Goal: Information Seeking & Learning: Learn about a topic

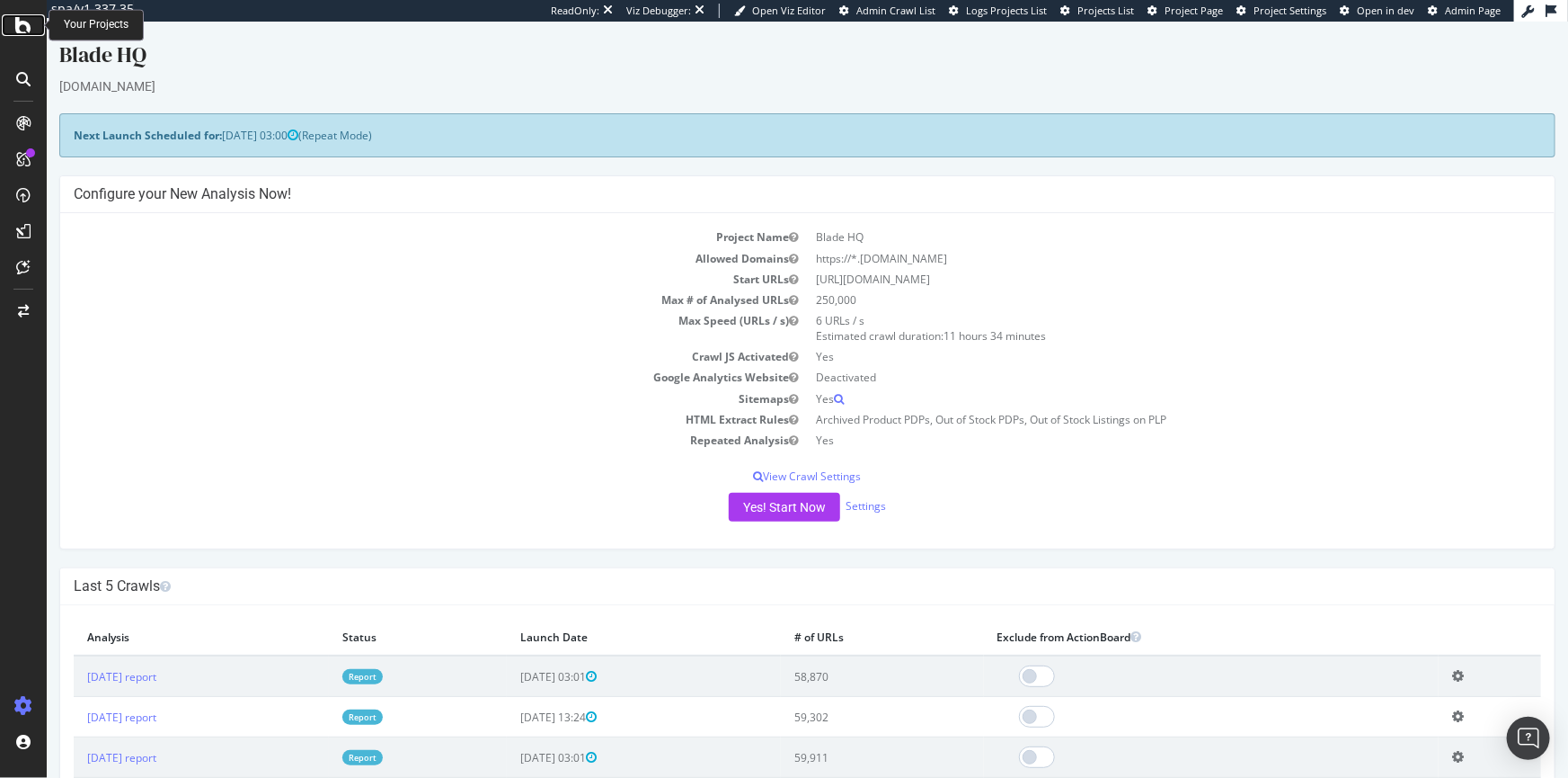
click at [28, 16] on icon at bounding box center [23, 25] width 16 height 22
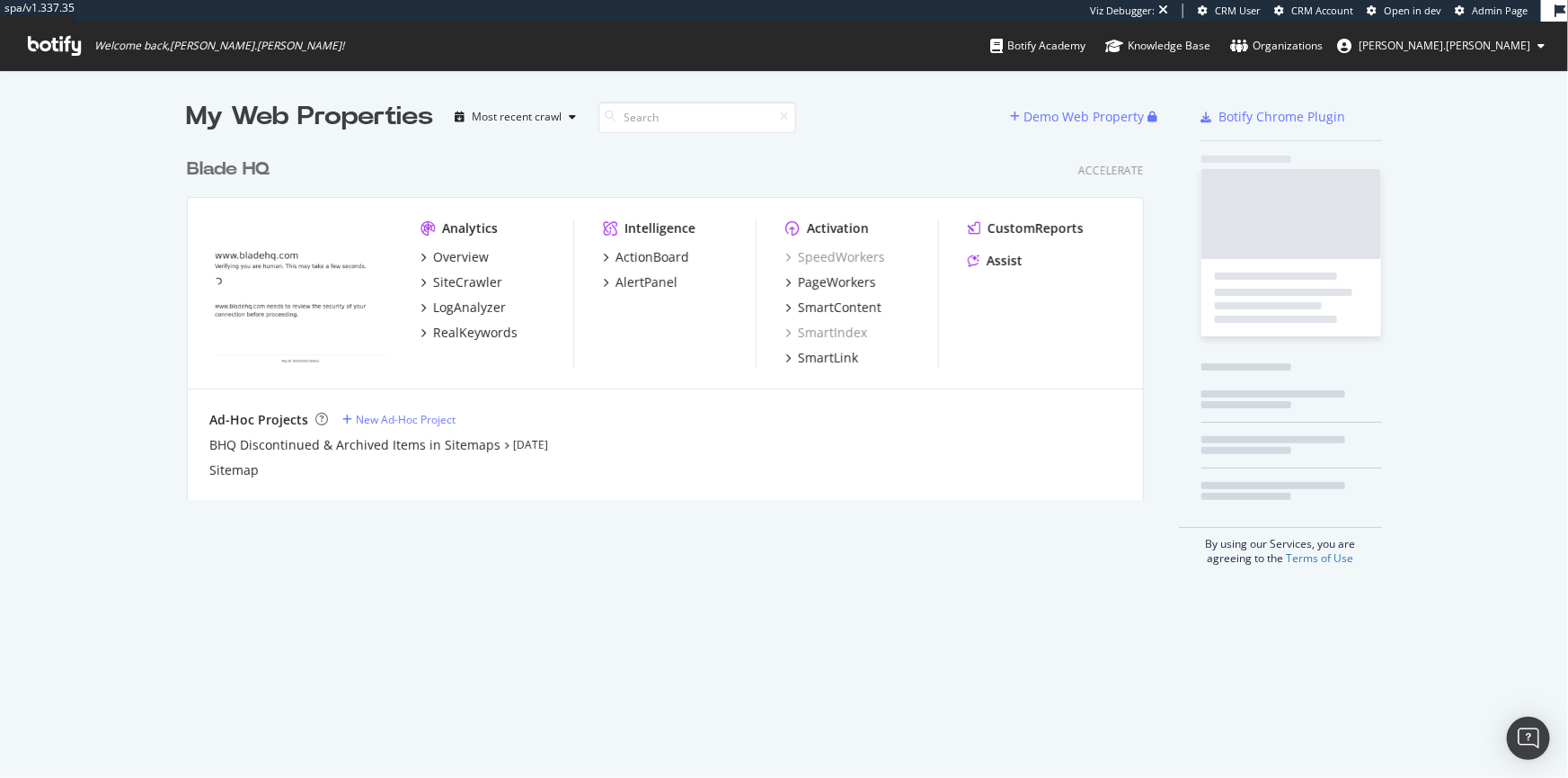
scroll to position [352, 959]
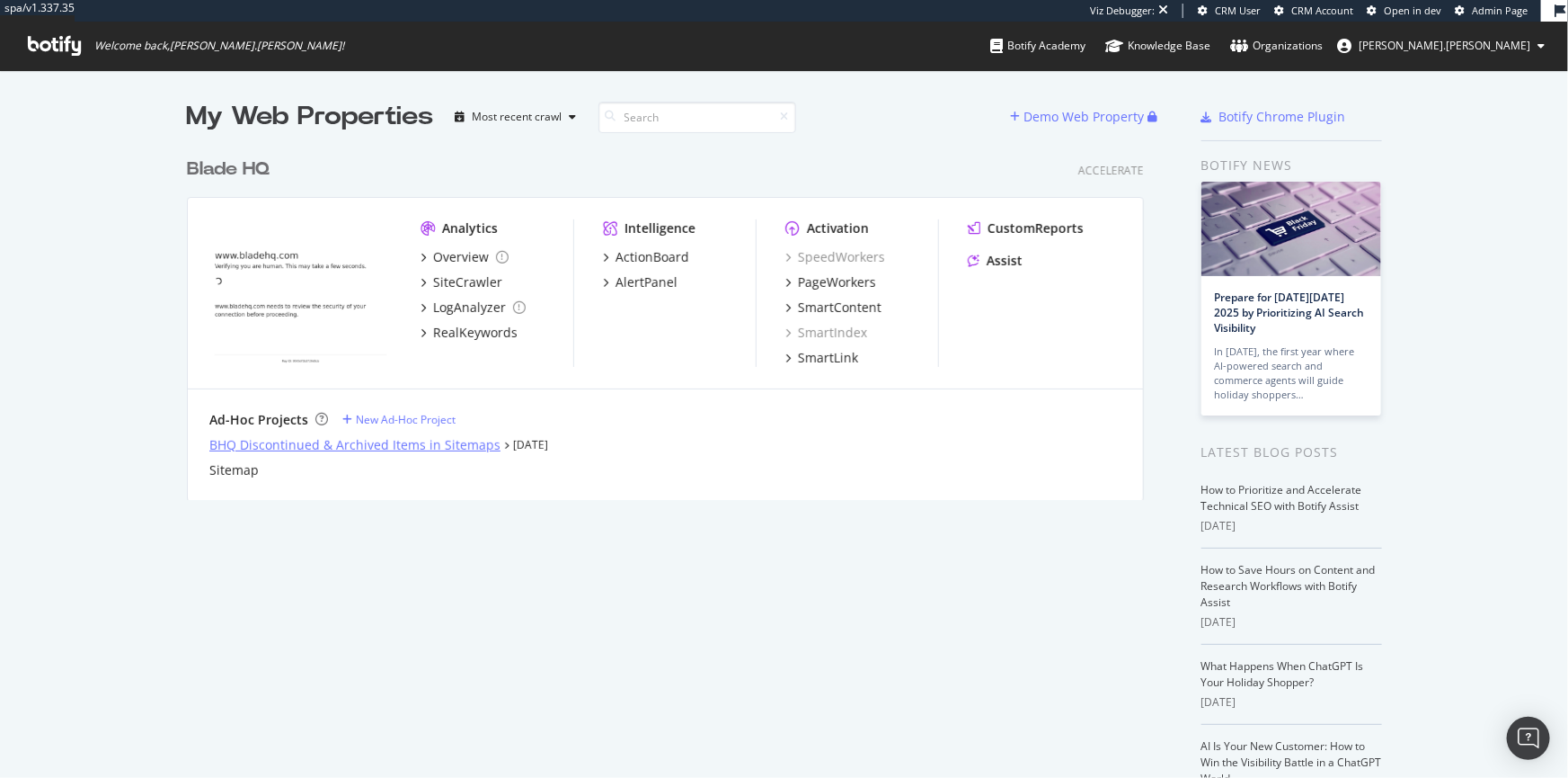
click at [232, 442] on div "BHQ Discontinued & Archived Items in Sitemaps" at bounding box center [355, 445] width 291 height 18
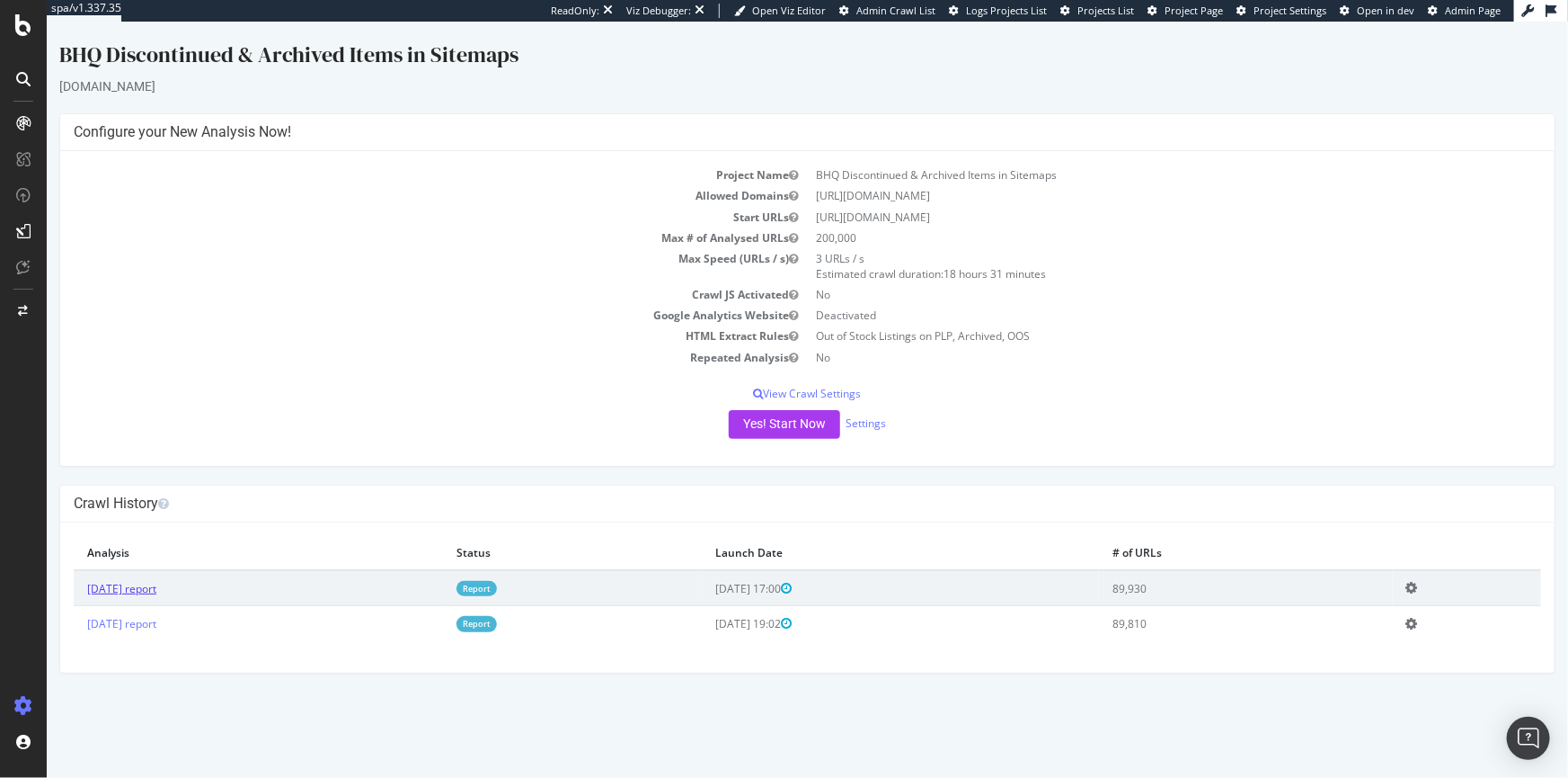
click at [120, 589] on link "[DATE] report" at bounding box center [121, 589] width 69 height 15
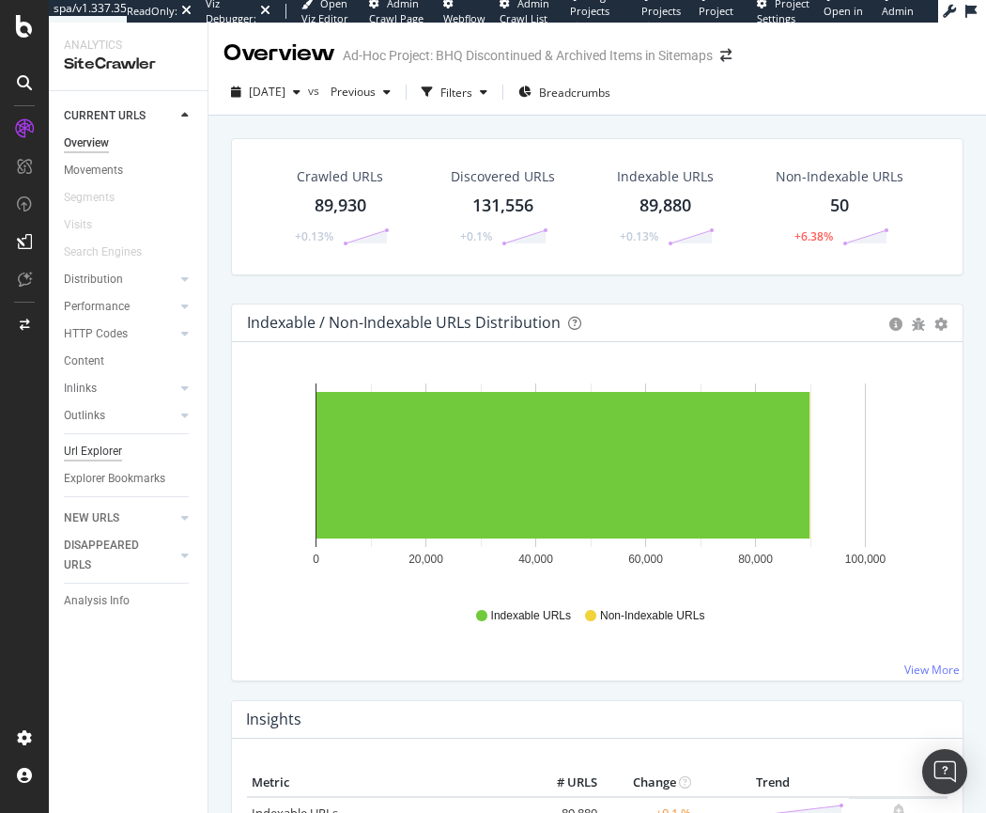
click at [99, 456] on div "Url Explorer" at bounding box center [93, 452] width 58 height 20
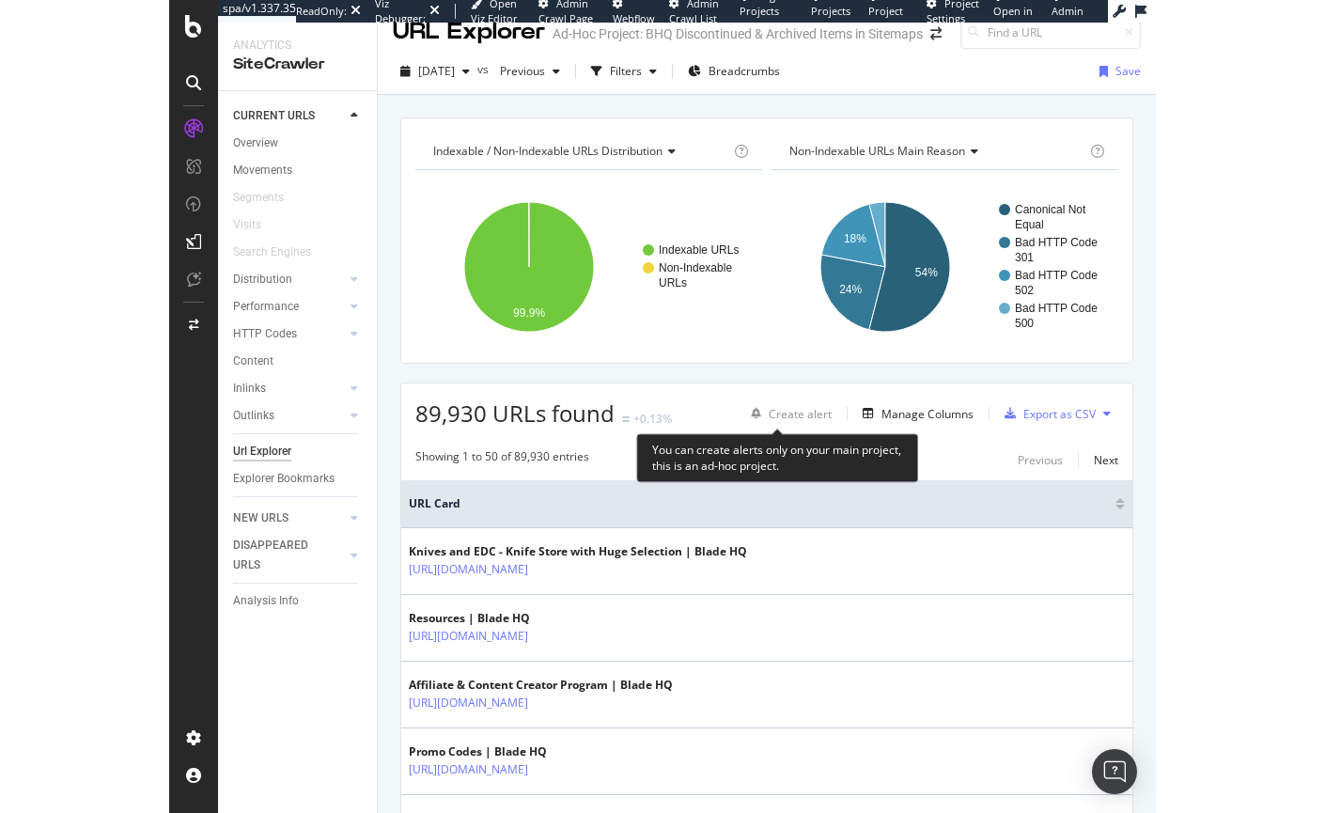
scroll to position [23, 0]
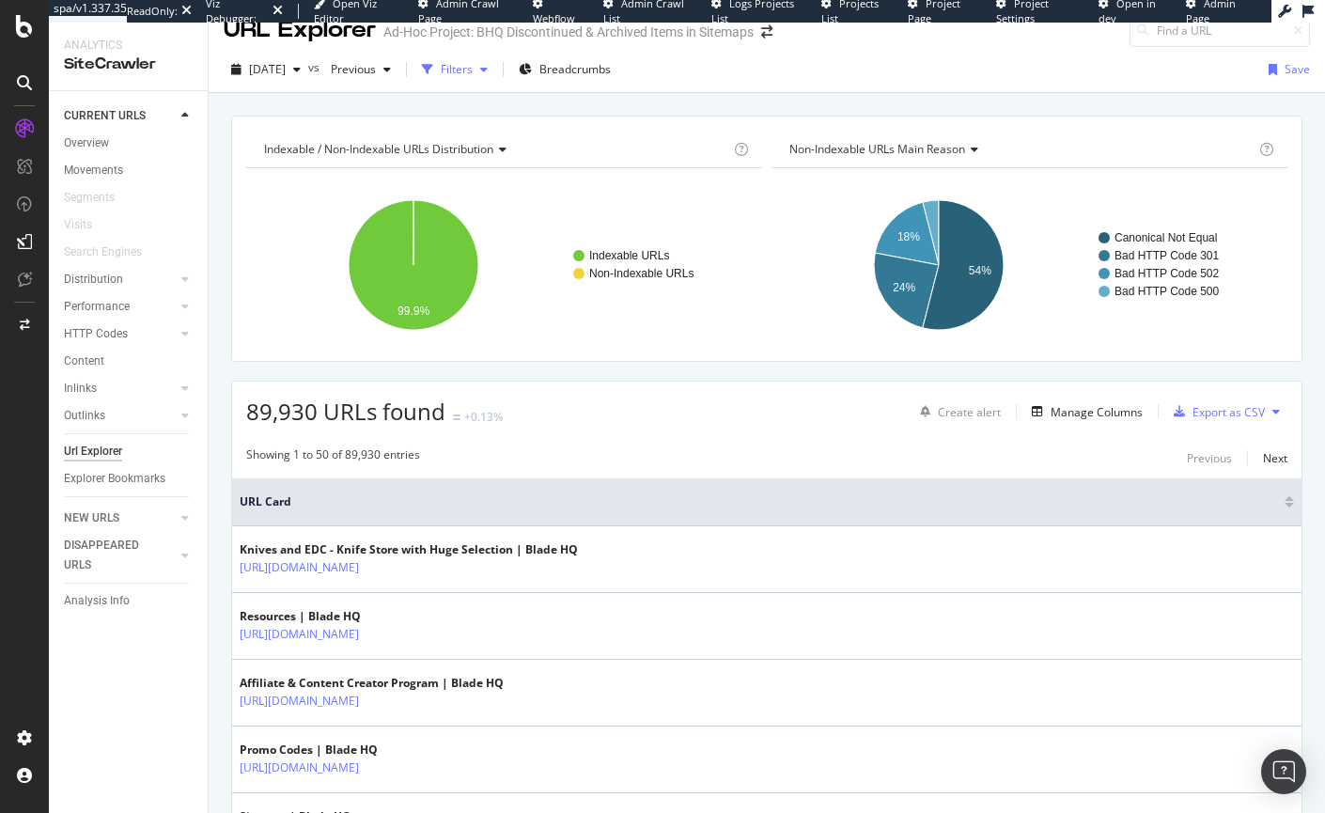
click at [495, 69] on div "button" at bounding box center [484, 69] width 23 height 11
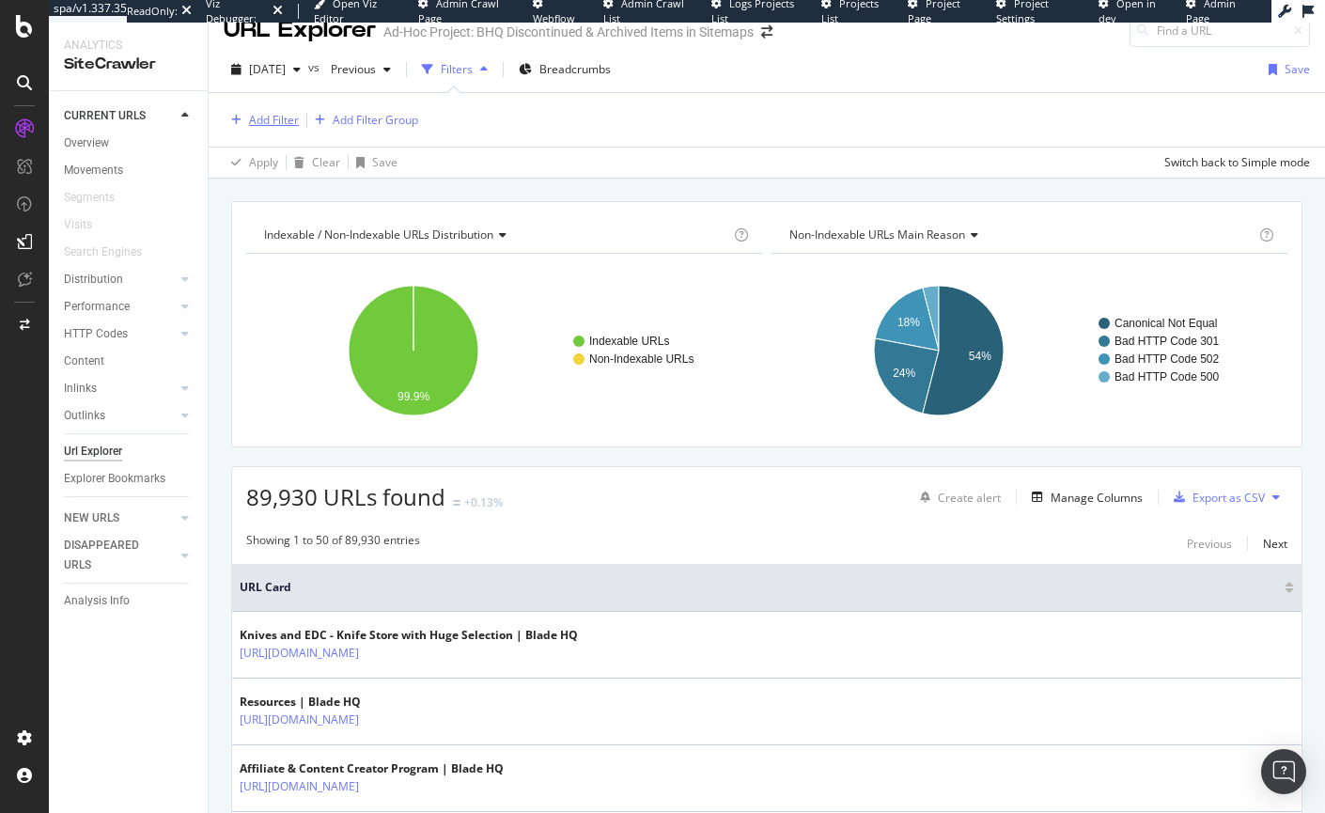
click at [279, 118] on div "Add Filter" at bounding box center [274, 120] width 50 height 16
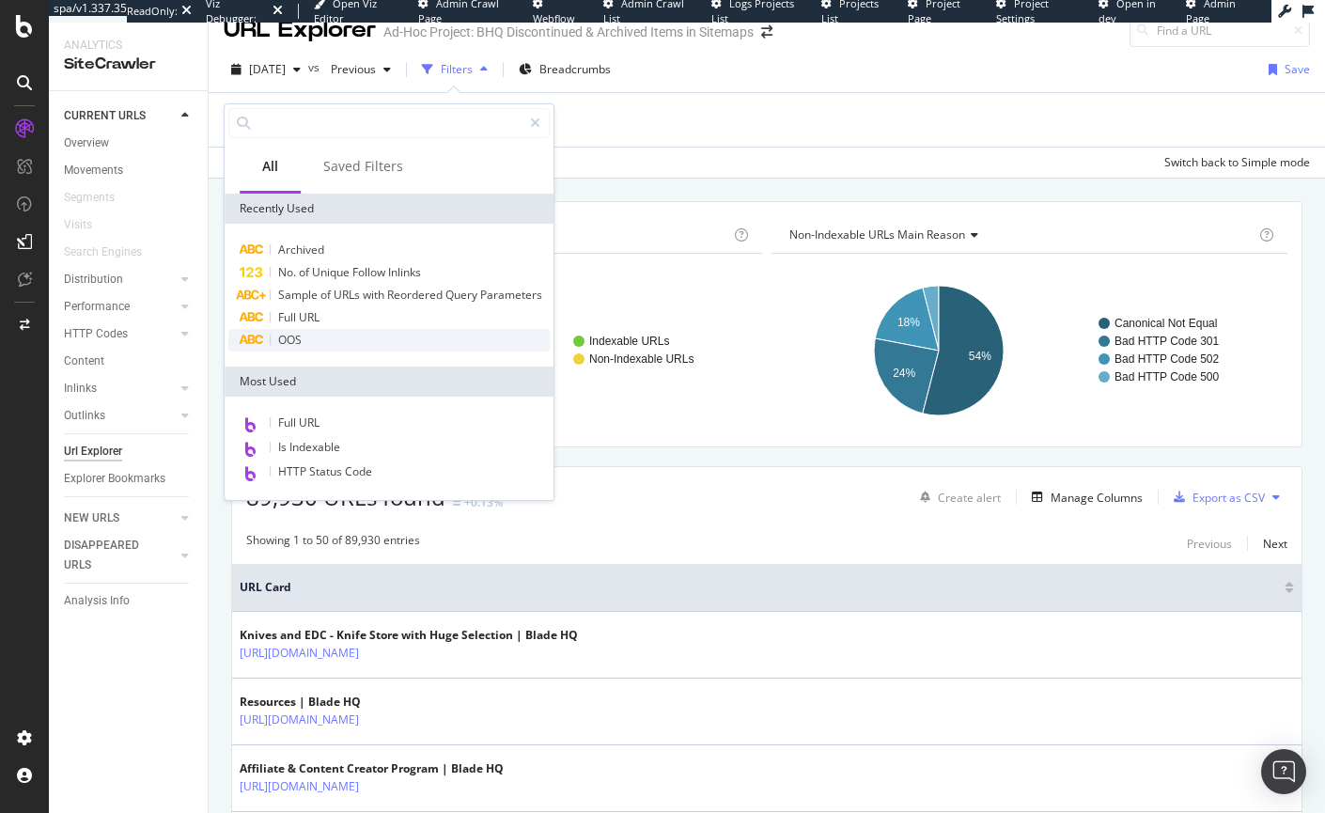
click at [290, 335] on span "OOS" at bounding box center [289, 340] width 23 height 16
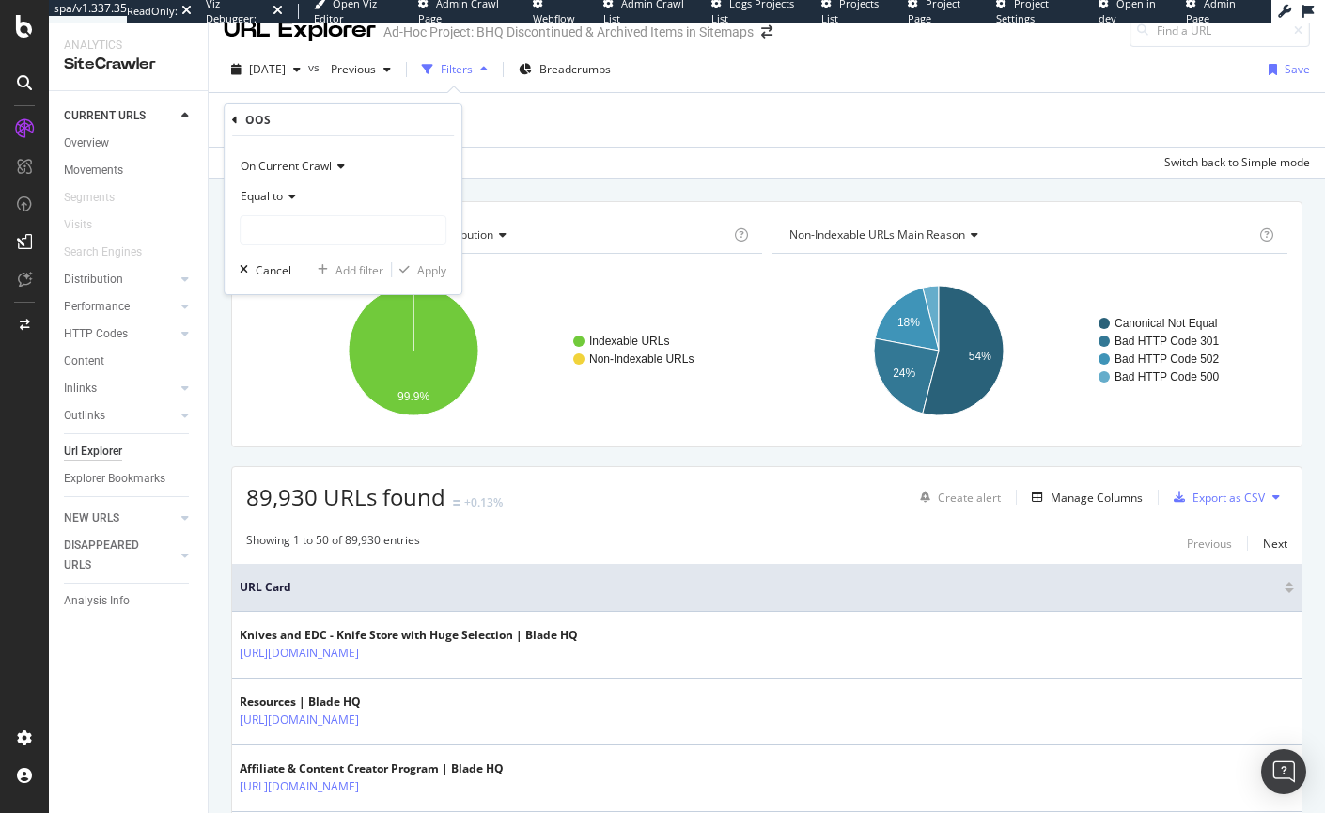
click at [298, 200] on div "Equal to" at bounding box center [343, 196] width 207 height 30
click at [331, 176] on div "On Current Crawl" at bounding box center [343, 166] width 207 height 30
click at [395, 184] on div "On Current Crawl On Compared Crawl Diff Between Crawls" at bounding box center [345, 229] width 210 height 98
click at [439, 148] on div "On Current Crawl On Current Crawl On Compared Crawl Diff Between Crawls Equal t…" at bounding box center [343, 215] width 237 height 158
click at [396, 115] on div "OOS" at bounding box center [343, 120] width 222 height 32
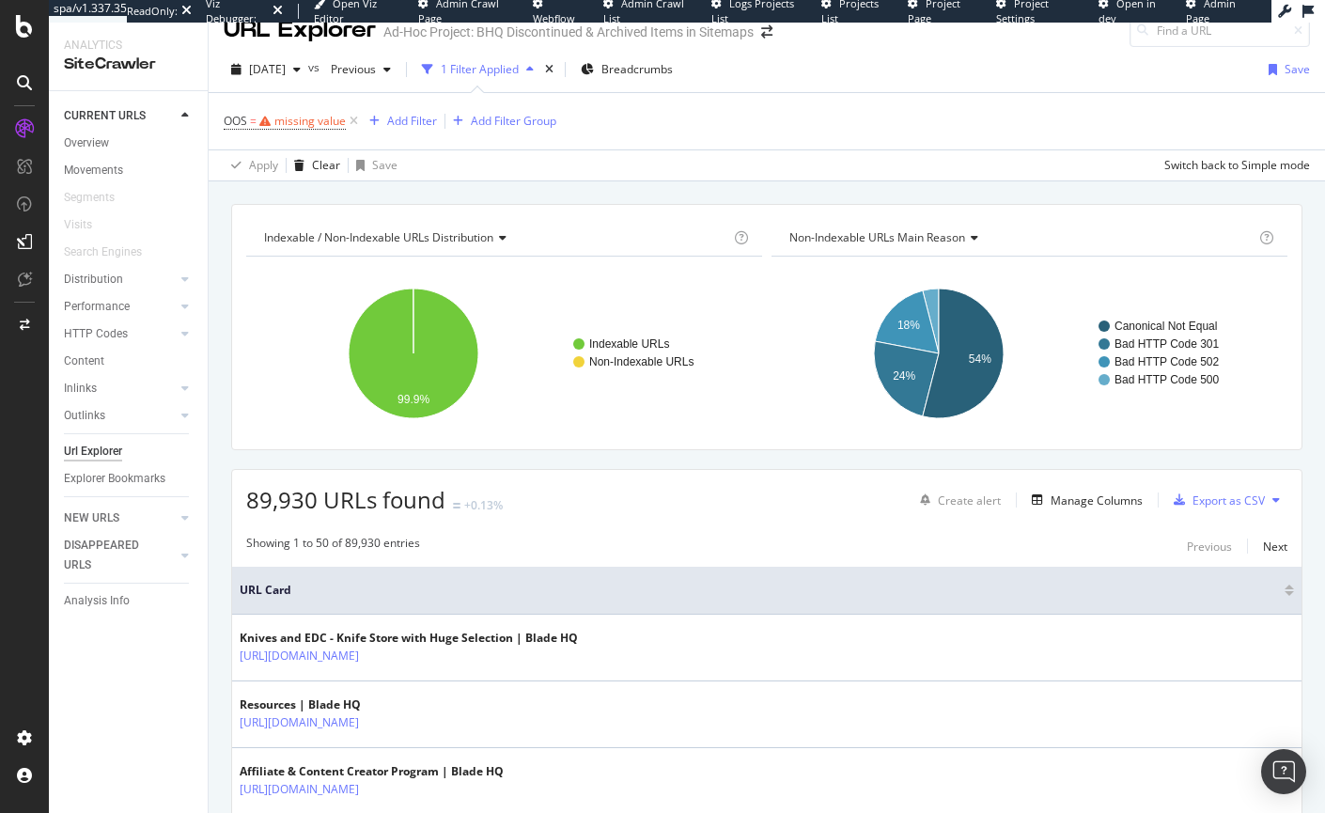
drag, startPoint x: 576, startPoint y: 85, endPoint x: 566, endPoint y: 105, distance: 22.3
click at [577, 85] on div "[DATE] vs Previous 1 Filter Applied Breadcrumbs Save" at bounding box center [767, 73] width 1116 height 38
click at [299, 123] on div "missing value" at bounding box center [309, 121] width 71 height 16
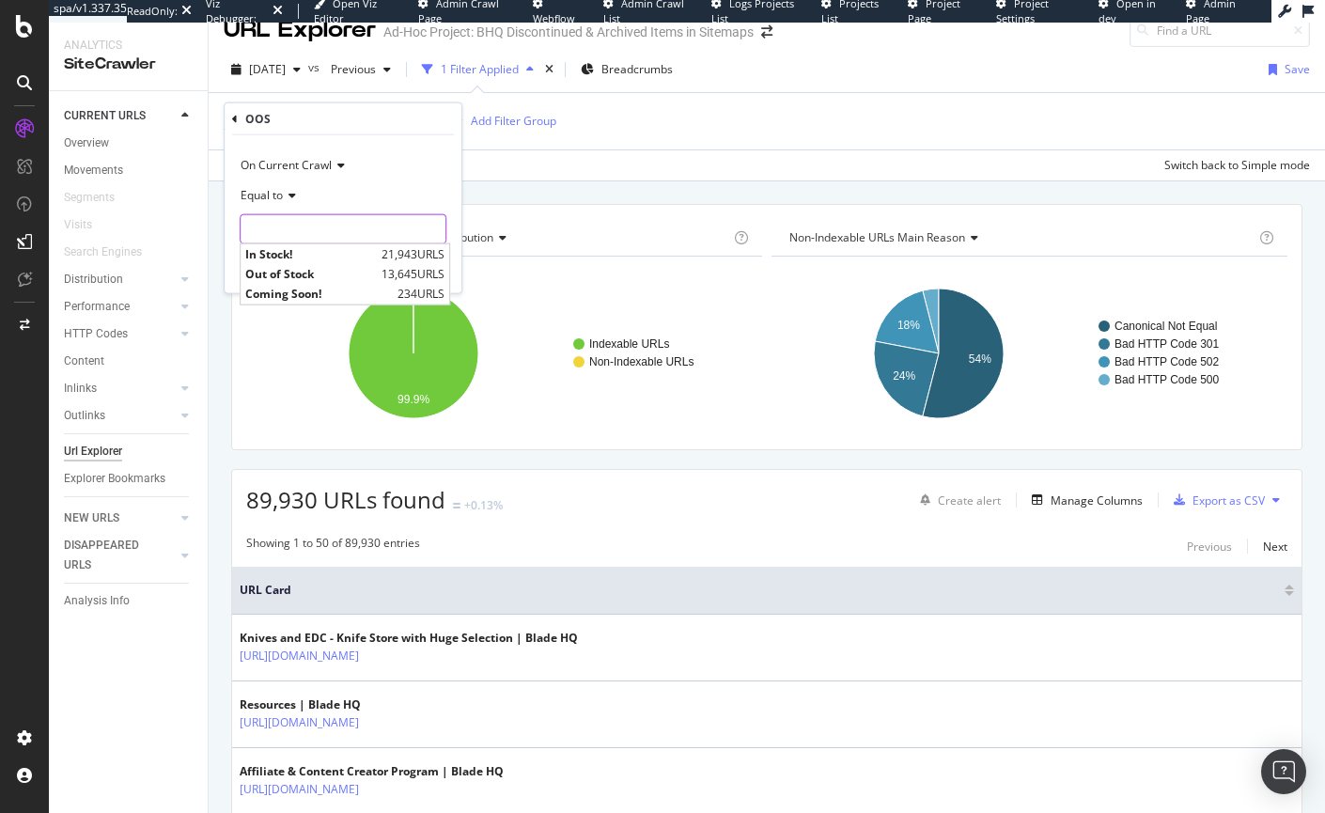
click at [300, 235] on input "text" at bounding box center [342, 229] width 205 height 30
click at [279, 269] on span "Out of Stock" at bounding box center [311, 274] width 132 height 16
type input "Out of Stock"
click at [428, 271] on div "Apply" at bounding box center [431, 268] width 29 height 16
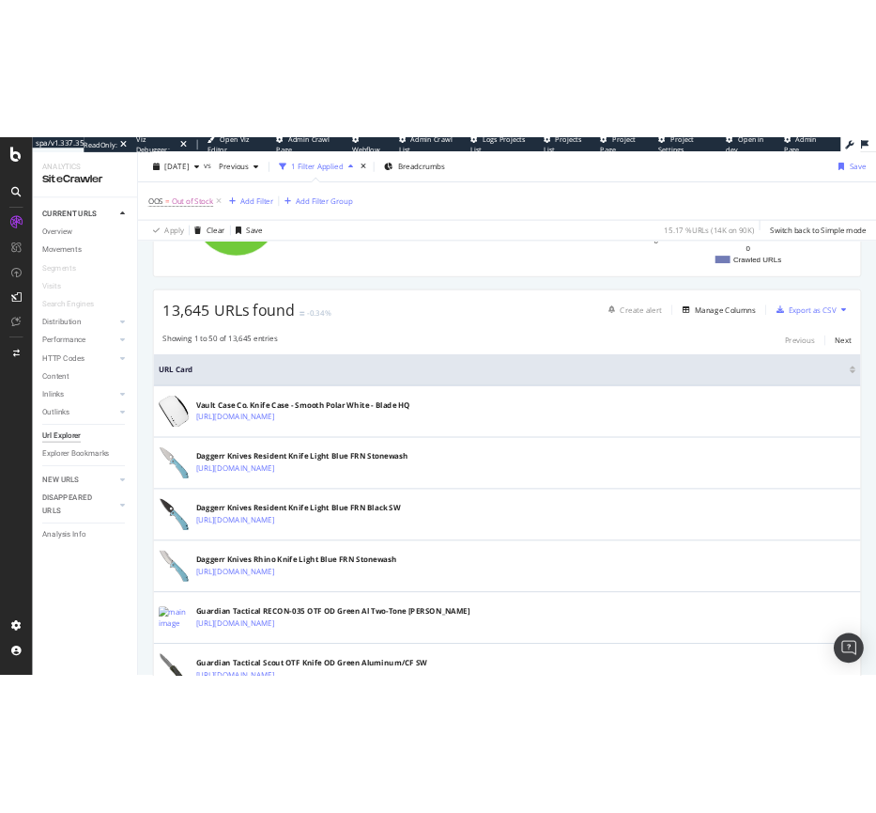
scroll to position [289, 0]
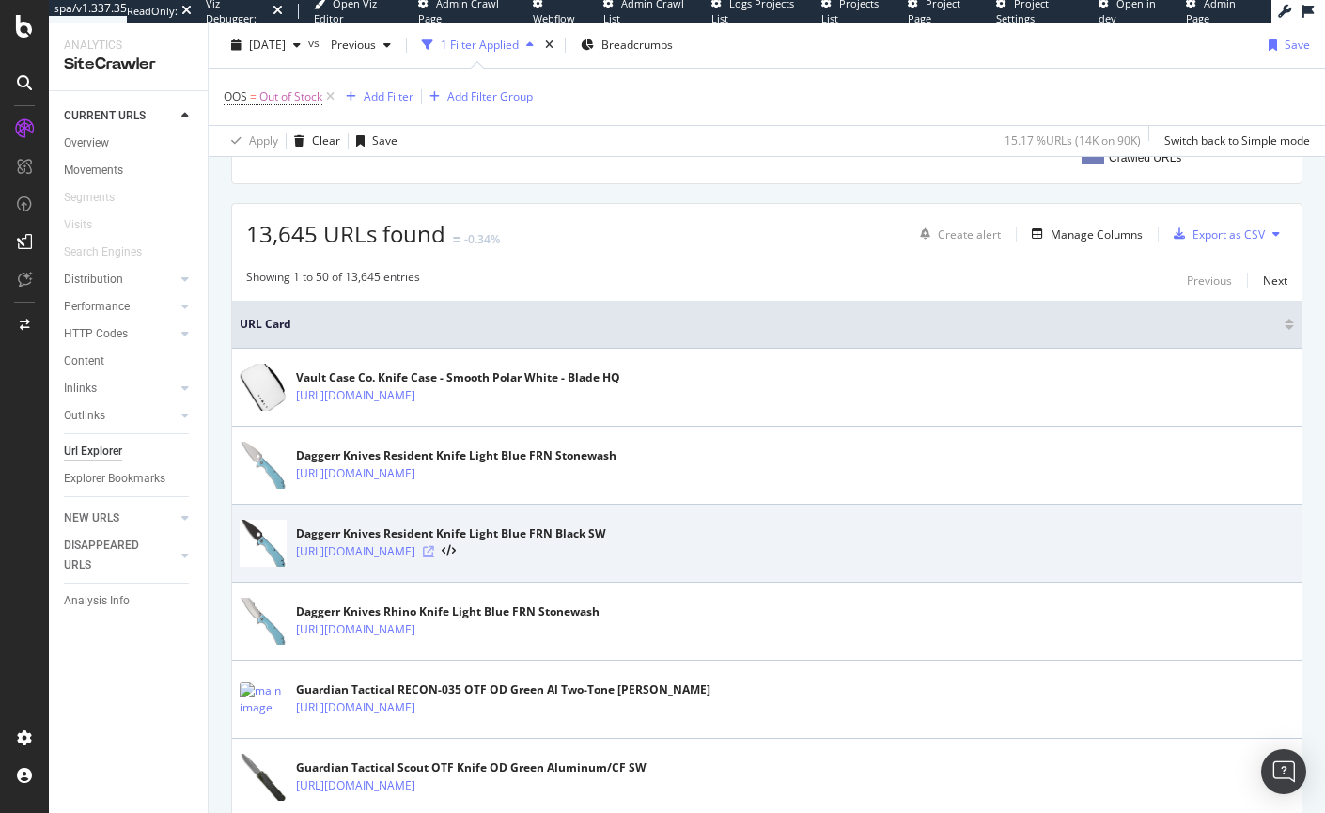
click at [434, 551] on icon at bounding box center [428, 551] width 11 height 11
